Goal: Information Seeking & Learning: Learn about a topic

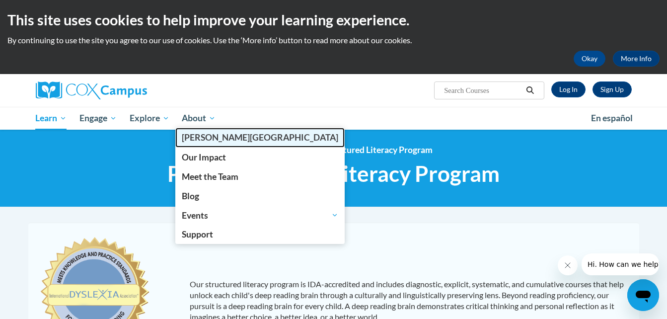
click at [207, 134] on span "[PERSON_NAME][GEOGRAPHIC_DATA]" at bounding box center [260, 137] width 157 height 10
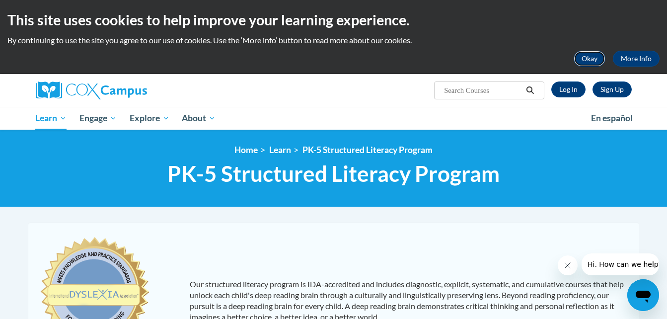
click at [594, 62] on button "Okay" at bounding box center [590, 59] width 32 height 16
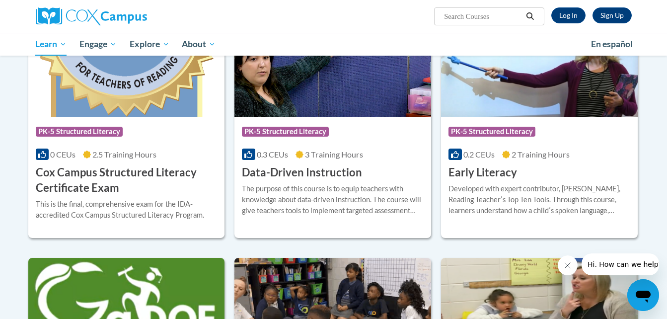
scroll to position [398, 0]
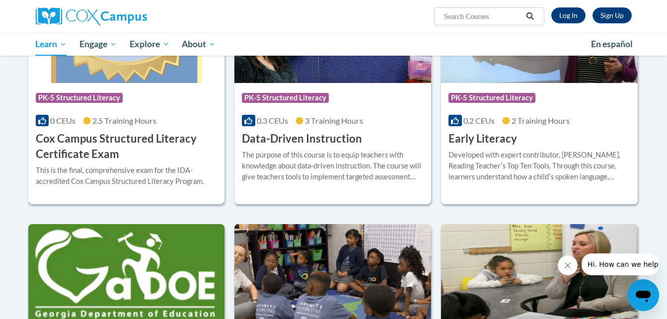
click at [84, 141] on h3 "Cox Campus Structured Literacy Certificate Exam" at bounding box center [127, 146] width 182 height 31
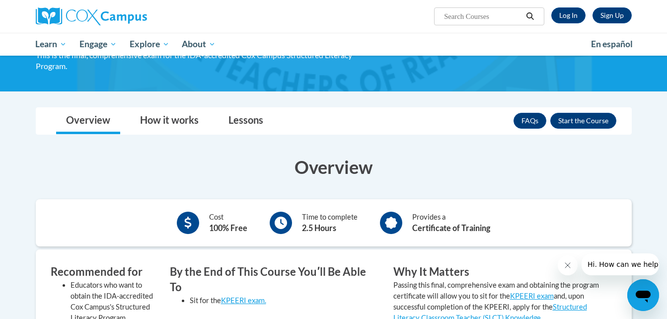
scroll to position [149, 0]
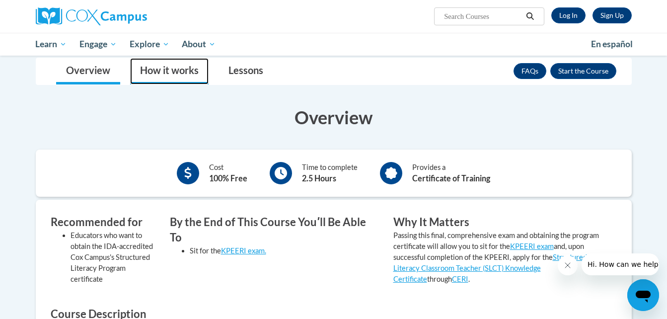
click at [168, 72] on link "How it works" at bounding box center [169, 71] width 79 height 26
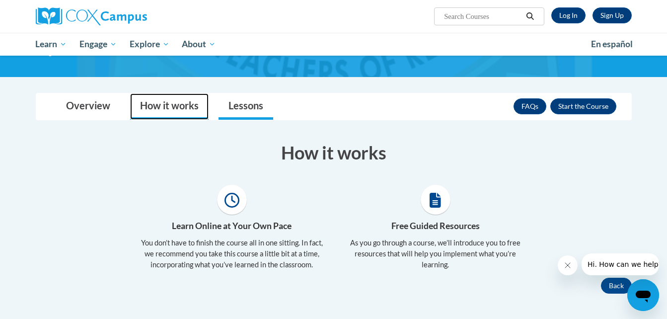
scroll to position [113, 0]
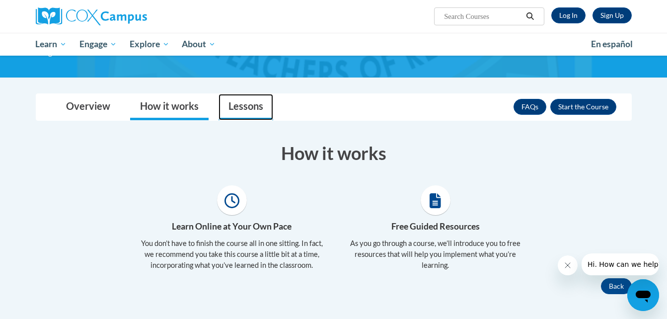
click at [250, 106] on link "Lessons" at bounding box center [246, 107] width 55 height 26
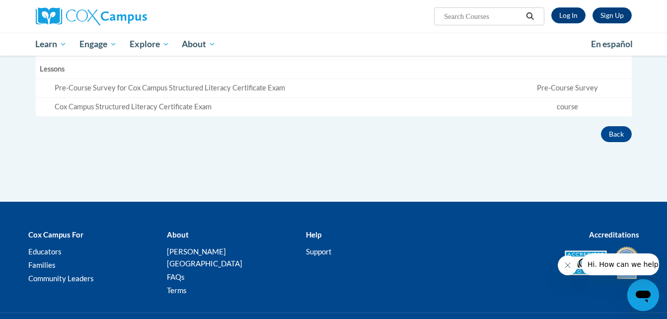
scroll to position [262, 0]
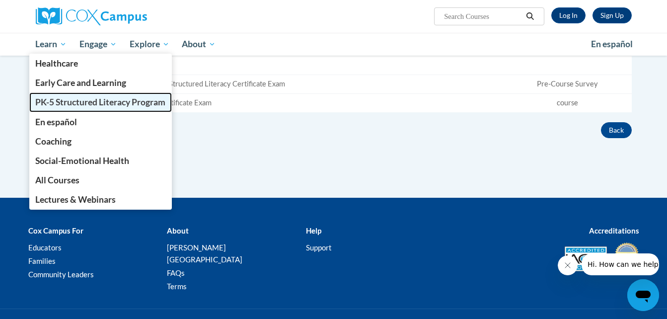
click at [81, 97] on span "PK-5 Structured Literacy Program" at bounding box center [100, 102] width 130 height 10
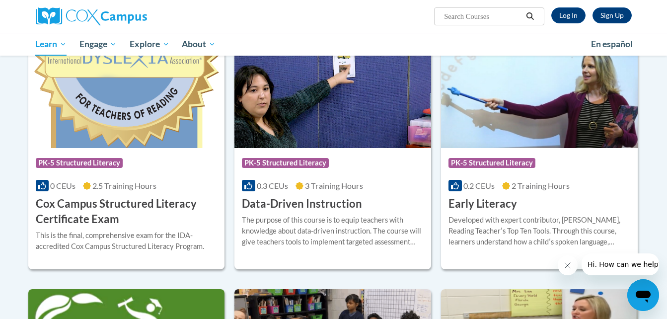
scroll to position [348, 0]
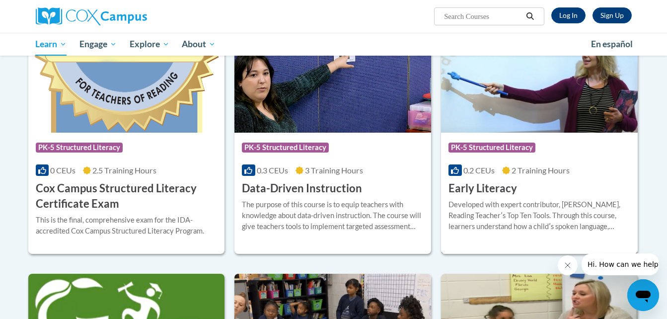
click at [485, 191] on h3 "Early Literacy" at bounding box center [483, 188] width 69 height 15
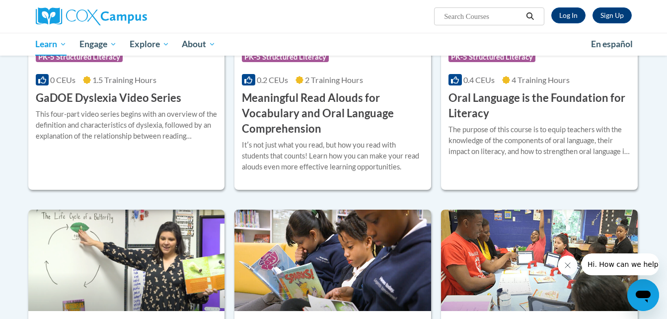
scroll to position [426, 0]
